Goal: Task Accomplishment & Management: Use online tool/utility

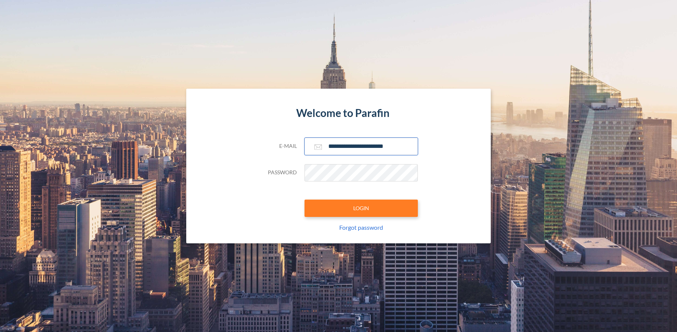
type input "**********"
click at [361, 208] on button "LOGIN" at bounding box center [361, 208] width 113 height 17
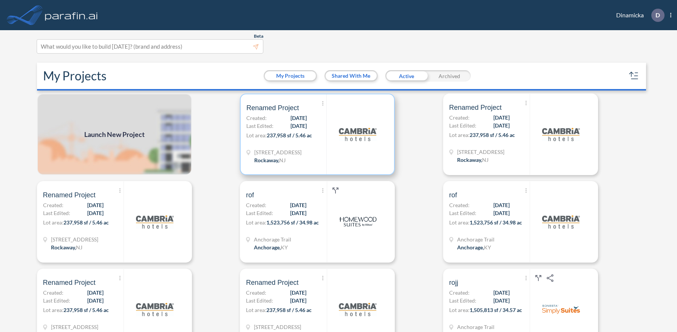
scroll to position [2, 0]
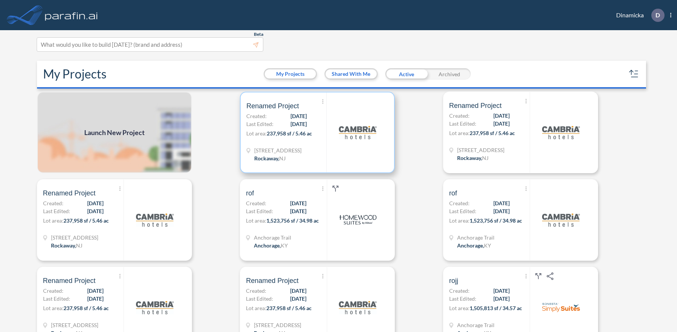
click at [317, 132] on p "Lot area: 237,958 sf / 5.46 ac" at bounding box center [286, 135] width 80 height 11
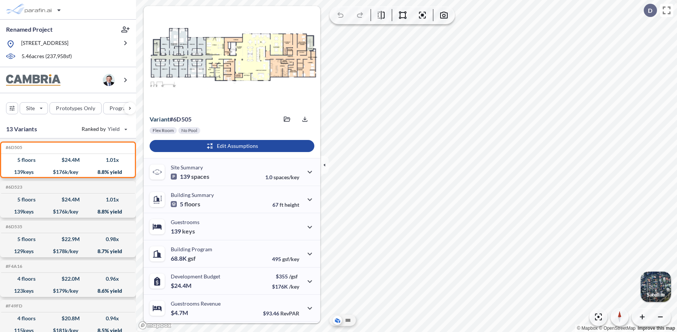
scroll to position [53, 0]
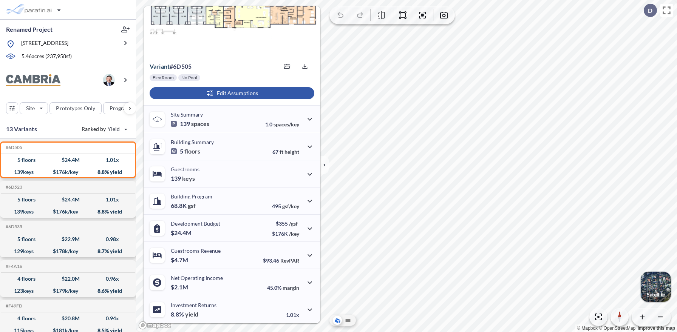
click at [231, 93] on div "button" at bounding box center [232, 93] width 165 height 12
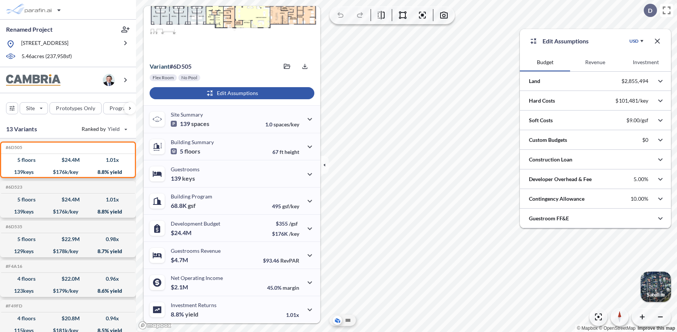
click at [646, 62] on button "Investment" at bounding box center [646, 62] width 50 height 18
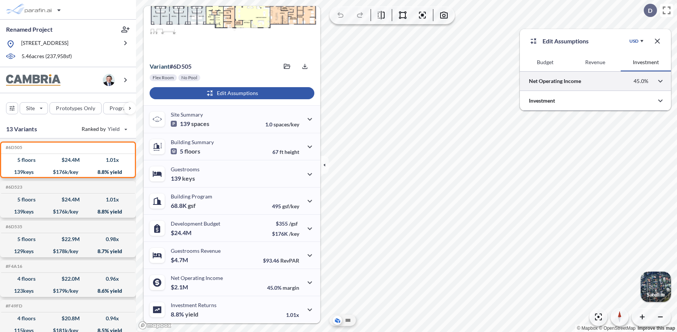
click at [595, 81] on div at bounding box center [595, 80] width 151 height 19
